Goal: Entertainment & Leisure: Consume media (video, audio)

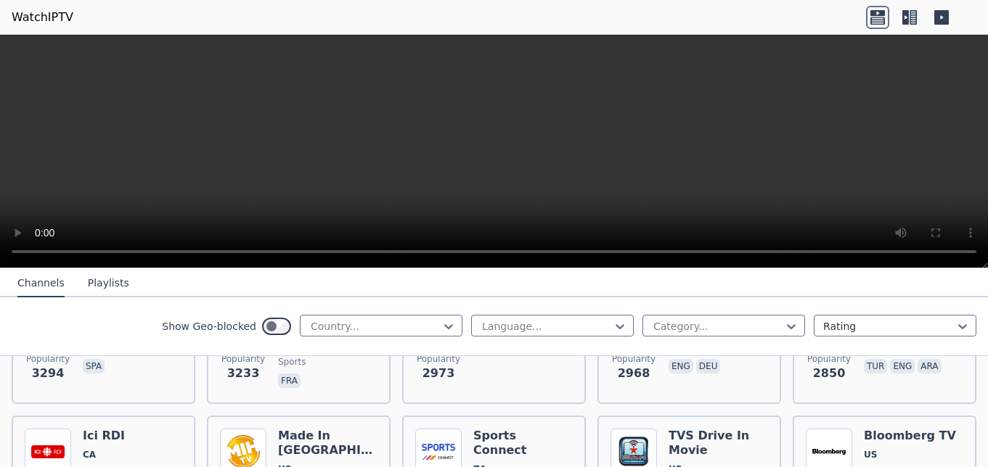
scroll to position [406, 0]
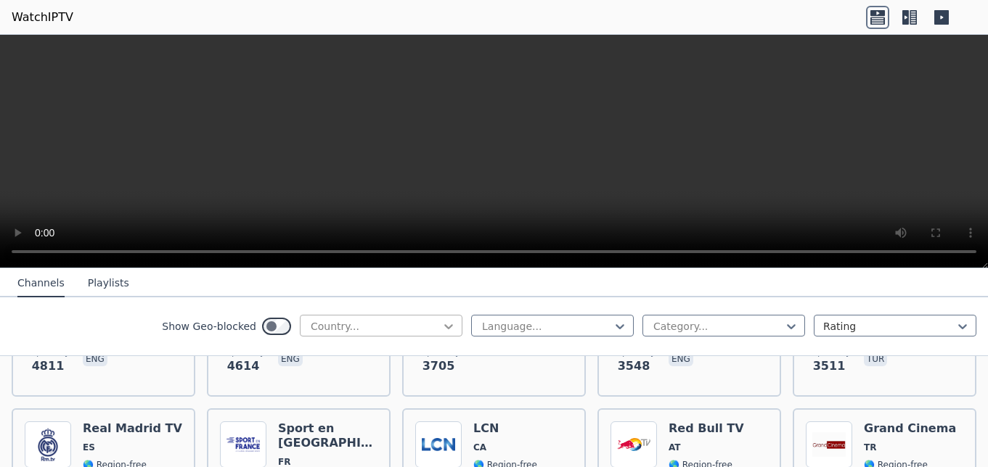
click at [444, 325] on icon at bounding box center [448, 326] width 9 height 5
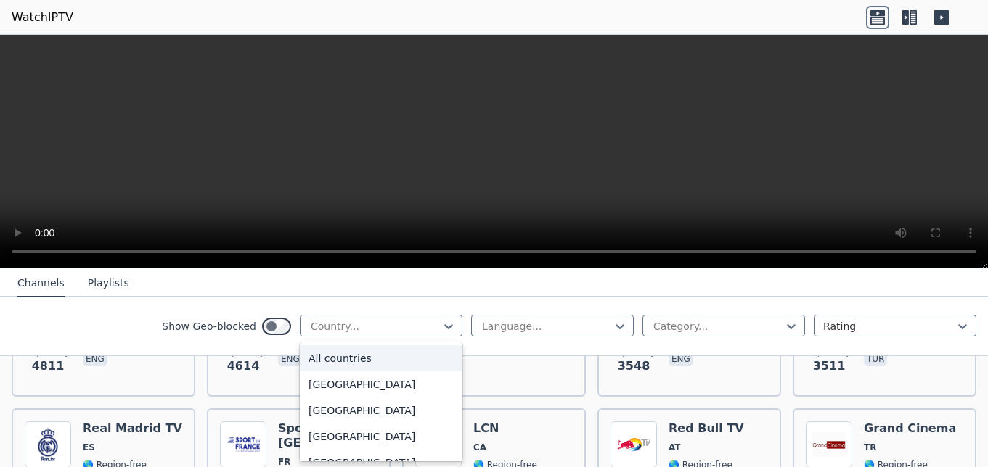
scroll to position [48, 0]
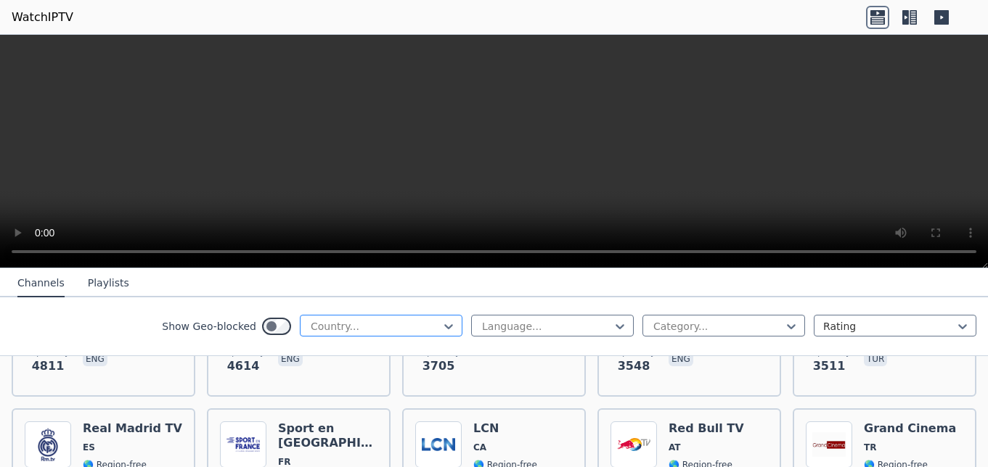
click at [311, 326] on div at bounding box center [375, 326] width 132 height 15
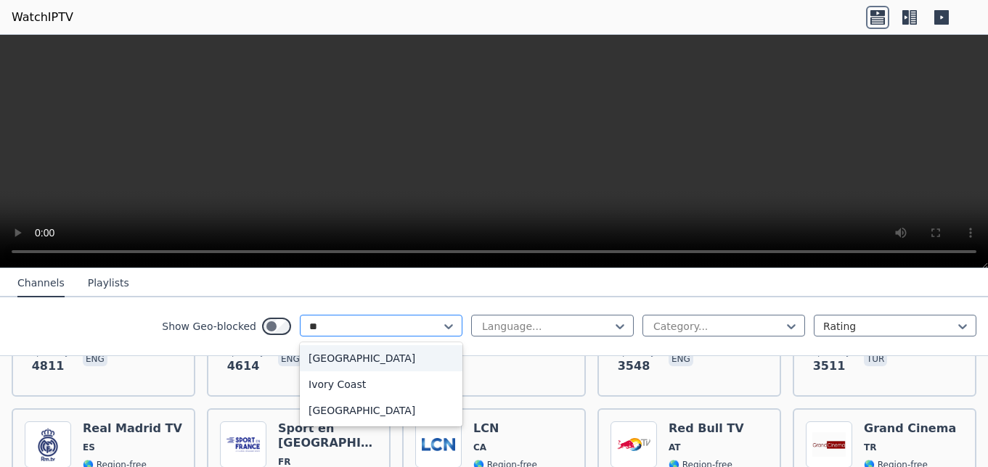
type input "***"
click at [316, 356] on div "Ivory Coast" at bounding box center [381, 358] width 163 height 26
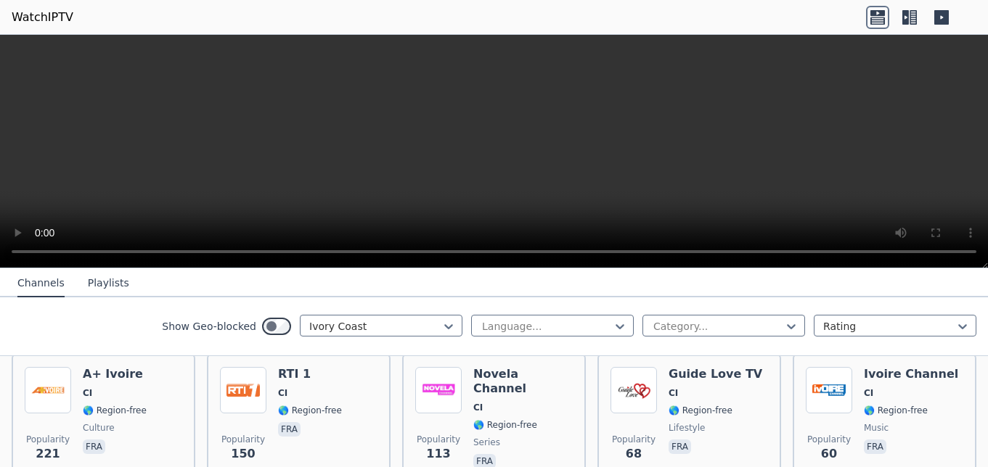
scroll to position [170, 0]
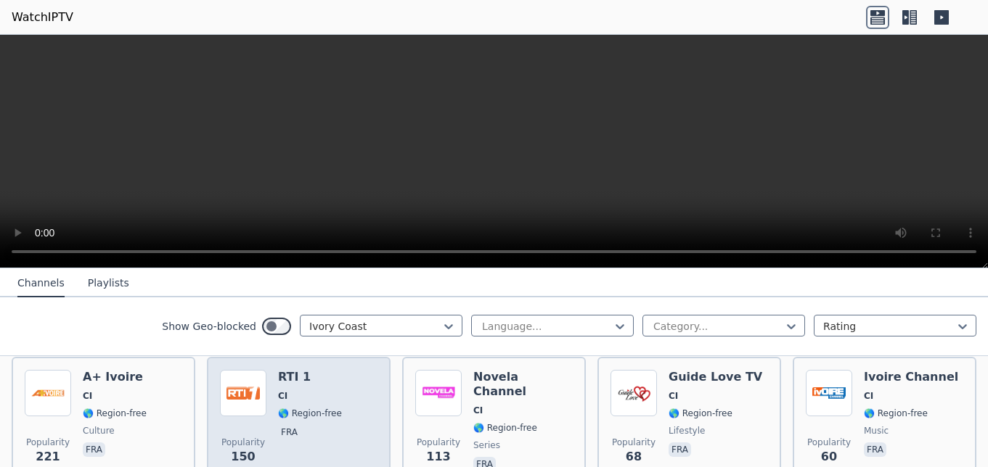
click at [302, 378] on div "RTI 1 CI 🌎 Region-free fra" at bounding box center [310, 422] width 64 height 105
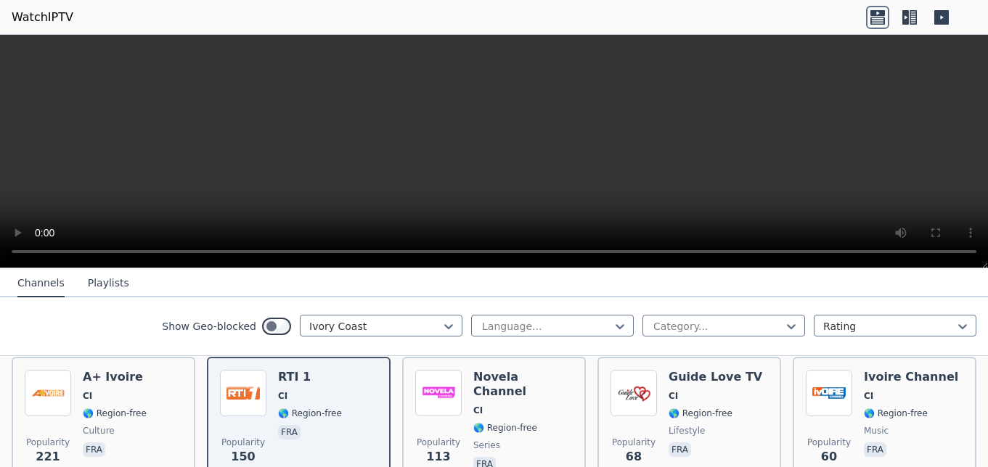
click at [803, 152] on video at bounding box center [494, 152] width 988 height 234
click at [741, 90] on video at bounding box center [494, 152] width 988 height 234
